Goal: Information Seeking & Learning: Learn about a topic

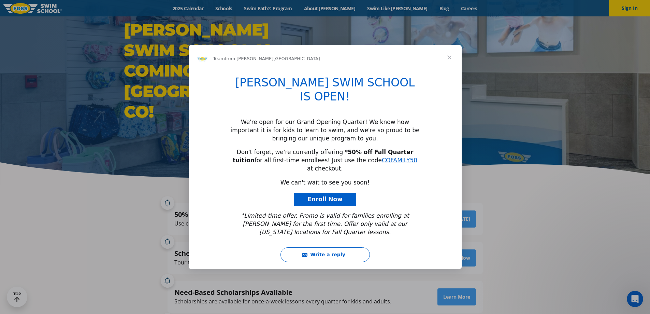
click at [339, 8] on div "Intercom messenger" at bounding box center [325, 157] width 650 height 314
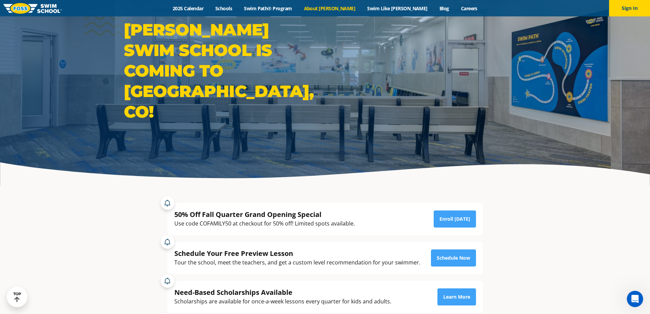
click at [339, 8] on link "About [PERSON_NAME]" at bounding box center [329, 8] width 63 height 6
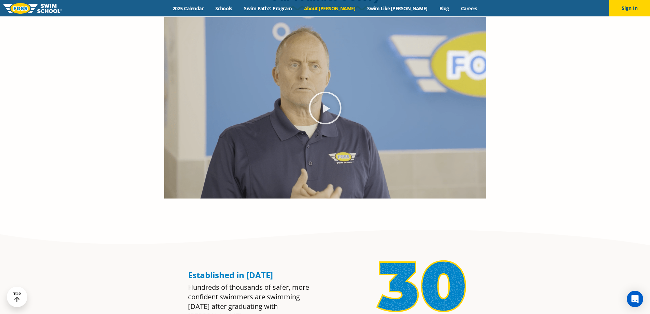
scroll to position [444, 0]
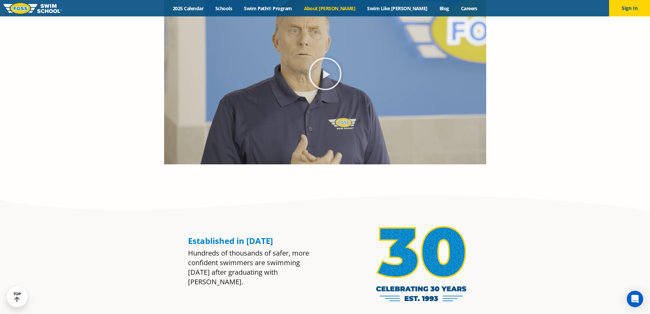
click at [325, 74] on icon "Play Video" at bounding box center [325, 73] width 32 height 32
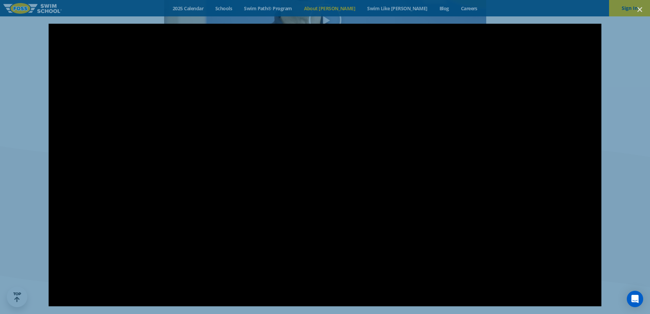
scroll to position [546, 0]
